Goal: Transaction & Acquisition: Register for event/course

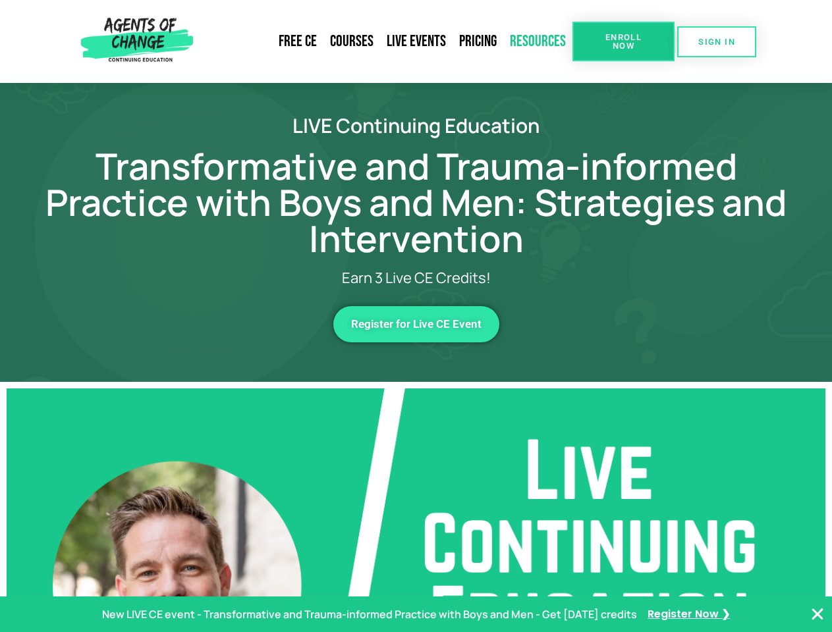
click at [538, 41] on link "Resources" at bounding box center [537, 41] width 69 height 30
click at [623, 41] on span "Enroll Now" at bounding box center [623, 41] width 60 height 17
click at [717, 41] on span "SIGN IN" at bounding box center [716, 42] width 37 height 9
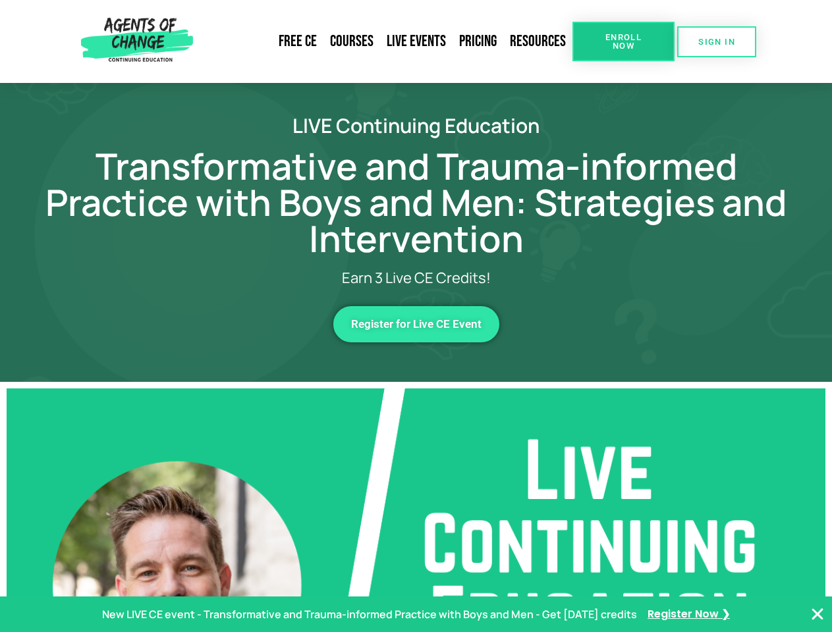
click at [416, 324] on span "Register for Live CE Event" at bounding box center [416, 324] width 130 height 11
click at [416, 615] on p "New LIVE CE event - Transformative and Trauma-informed Practice with Boys and M…" at bounding box center [369, 614] width 535 height 19
click at [817, 615] on icon "Close Banner" at bounding box center [818, 615] width 16 height 16
